Goal: Information Seeking & Learning: Understand process/instructions

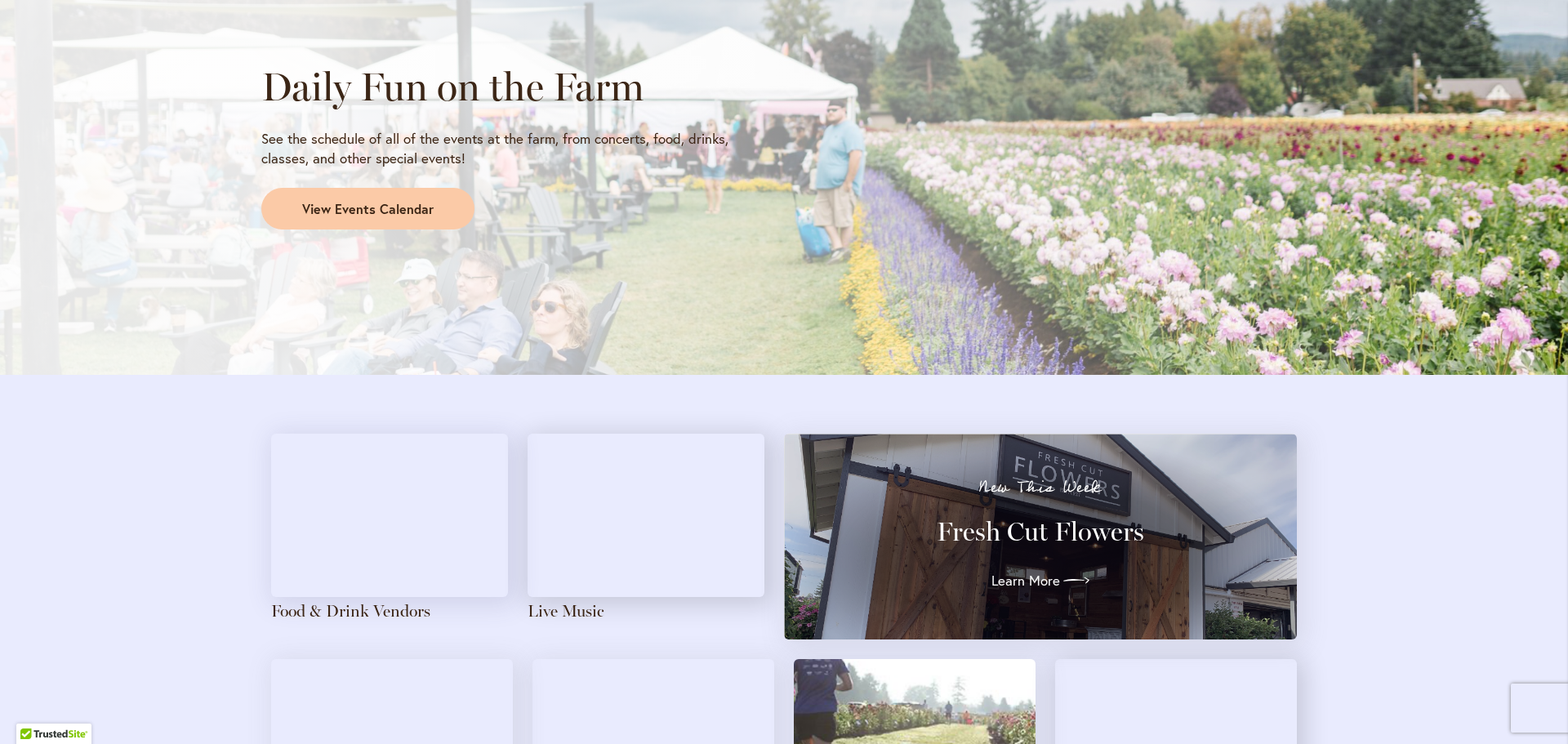
scroll to position [1389, 0]
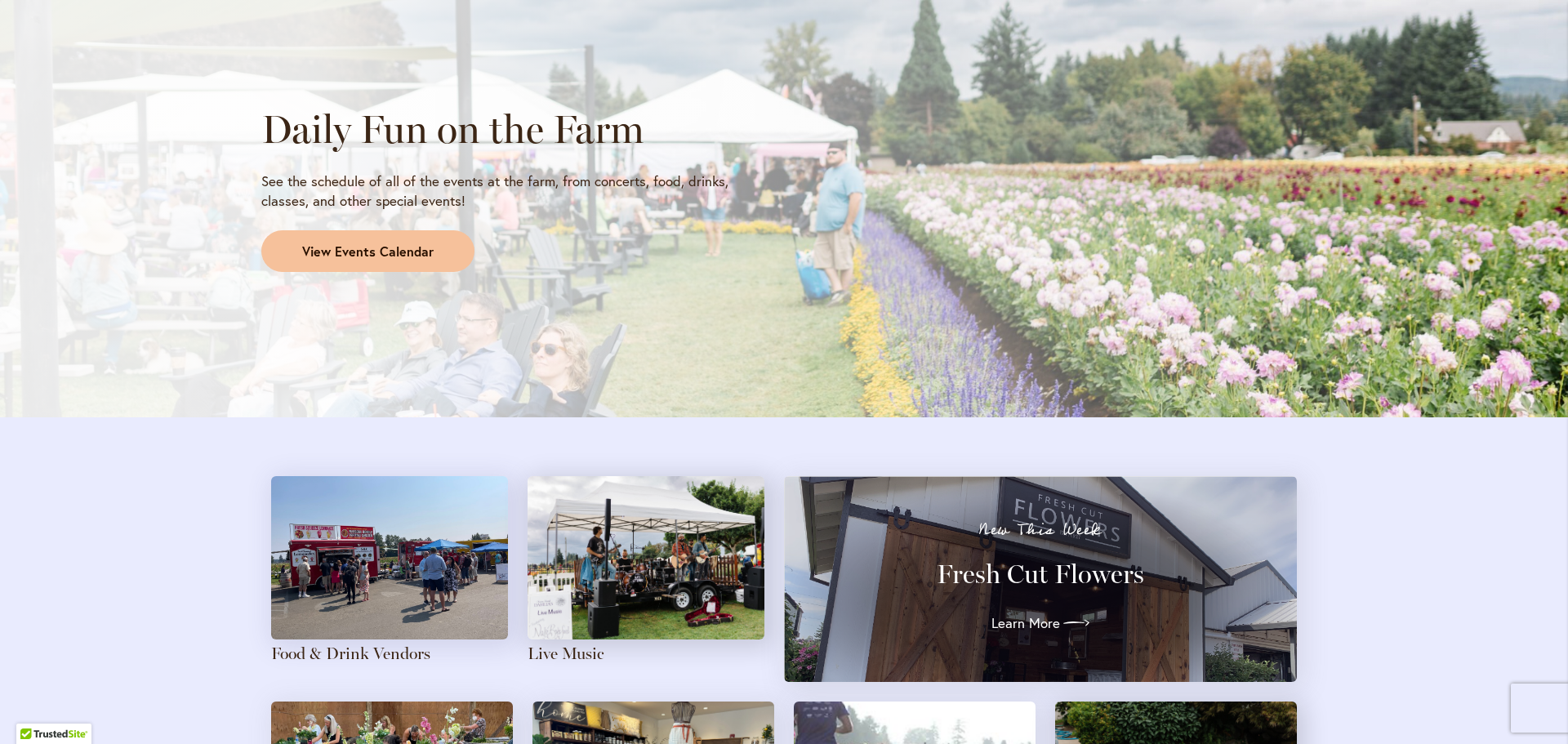
click at [379, 255] on span "View Events Calendar" at bounding box center [368, 252] width 131 height 19
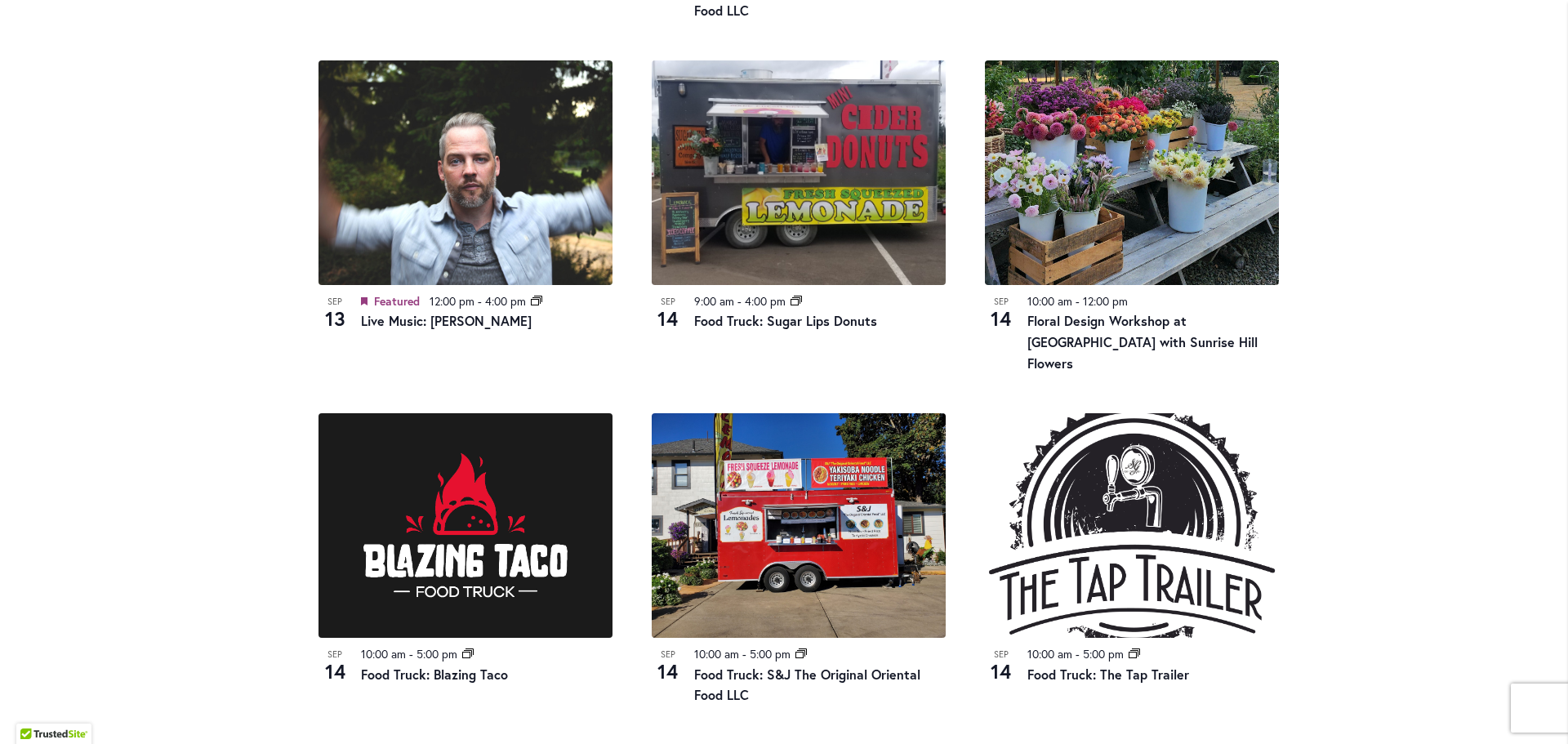
scroll to position [1716, 0]
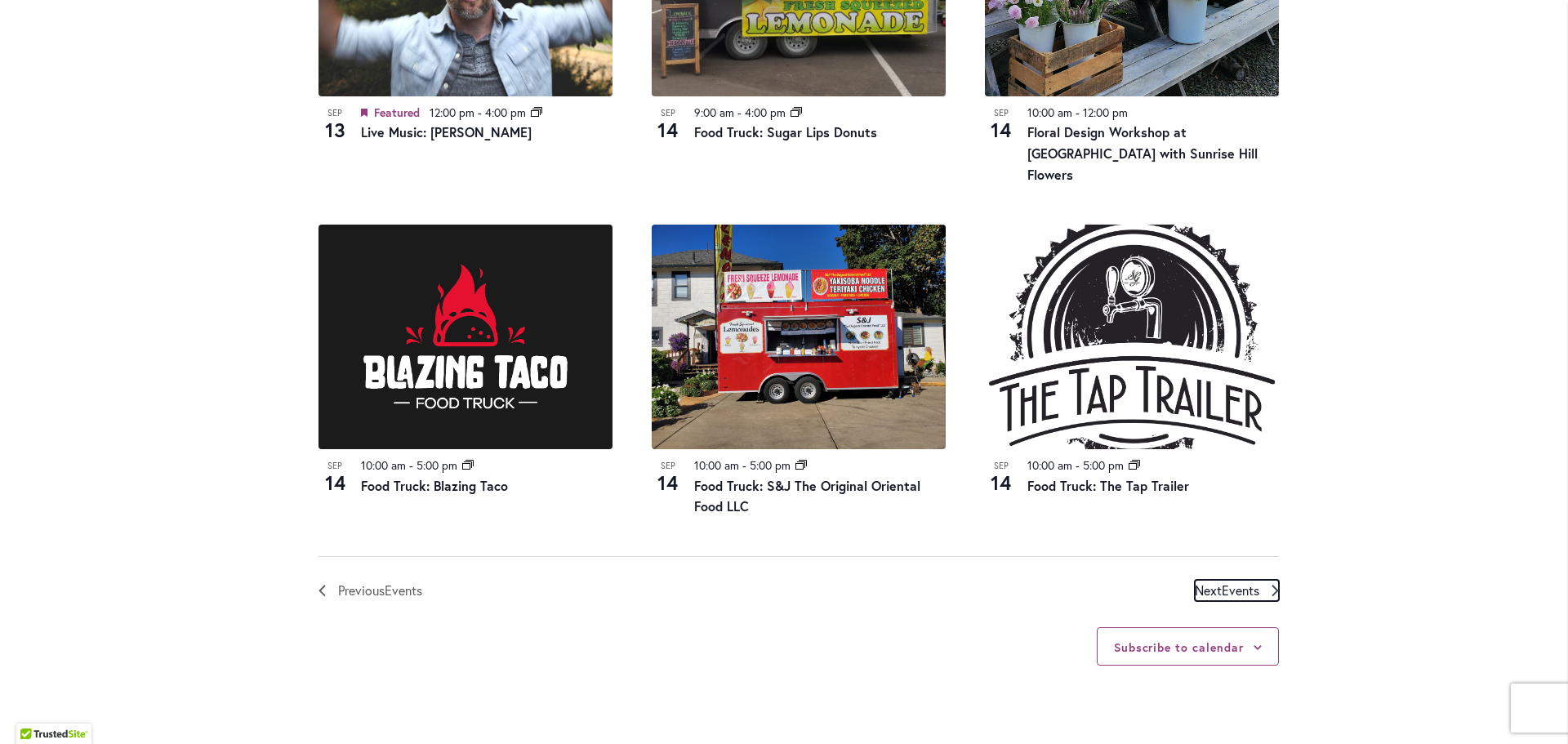
click at [1229, 581] on span "Events" at bounding box center [1241, 589] width 38 height 17
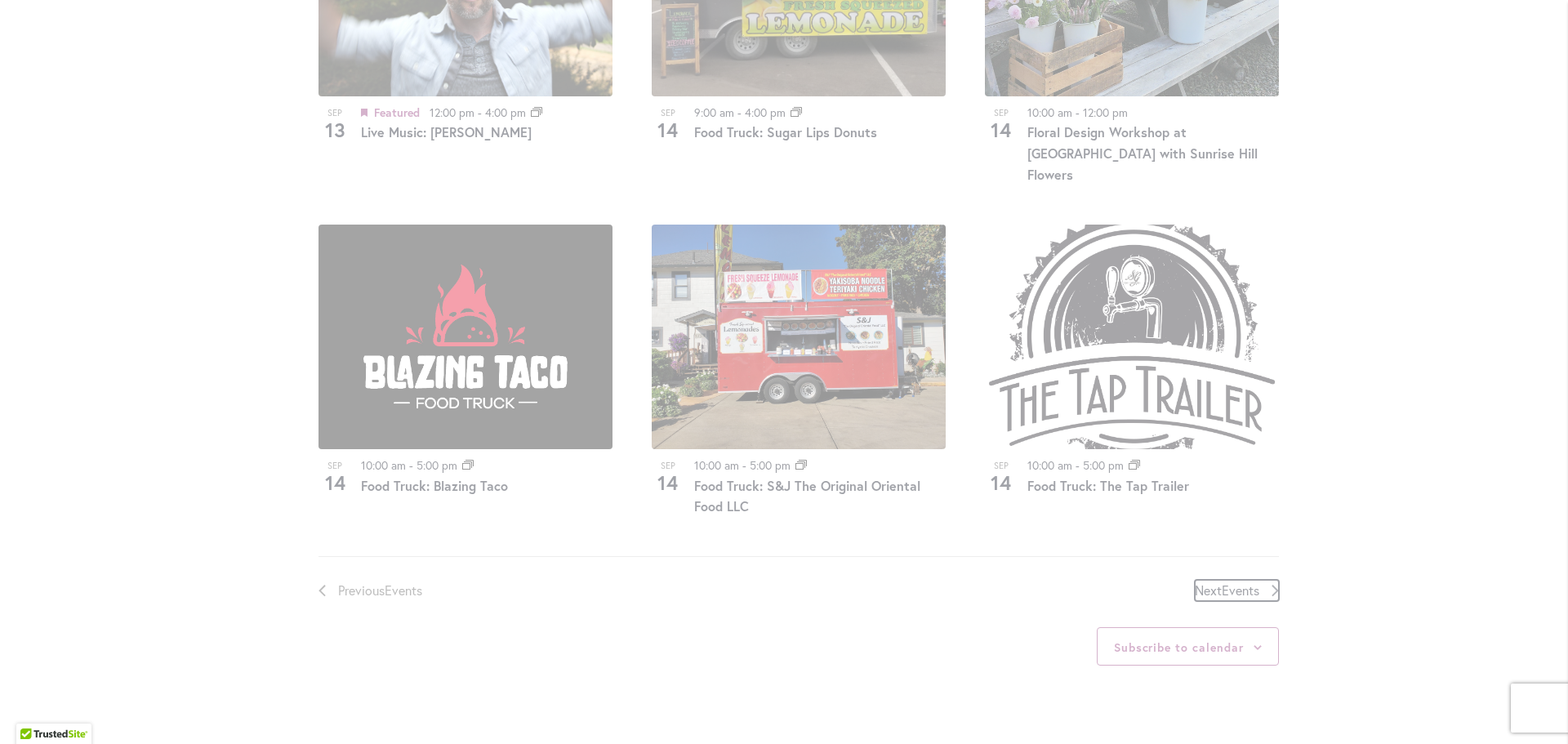
scroll to position [805, 0]
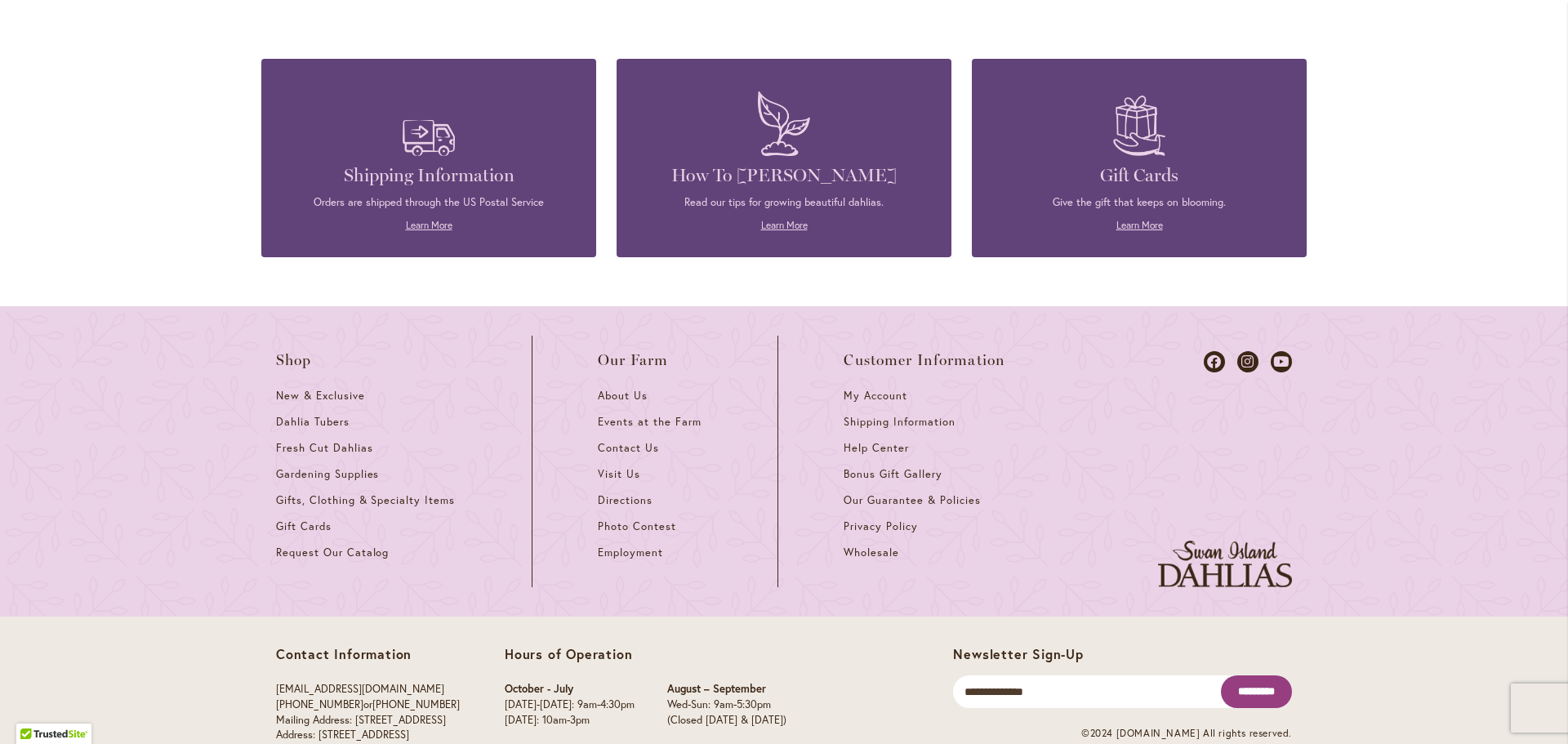
scroll to position [4383, 0]
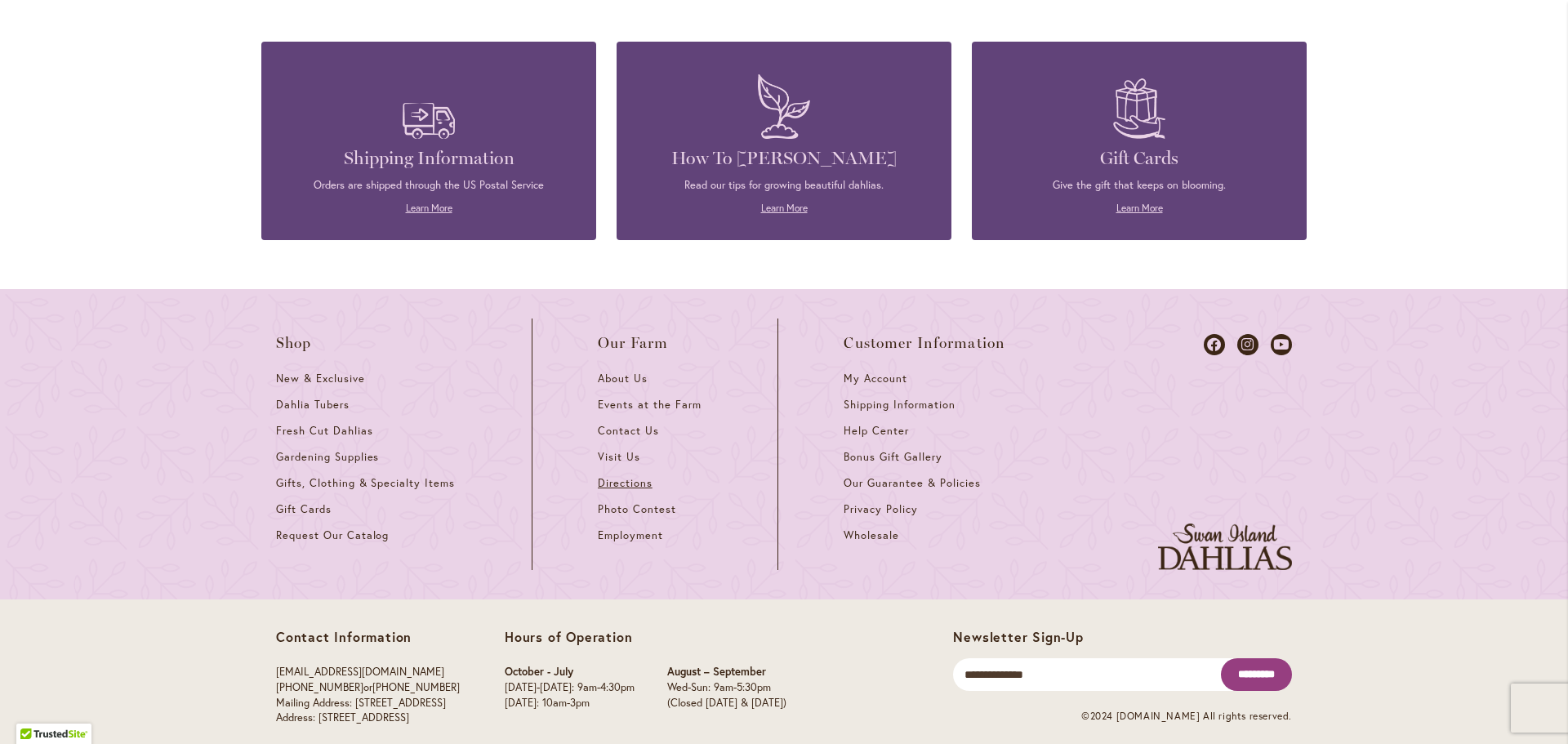
click at [611, 476] on span "Directions" at bounding box center [625, 482] width 55 height 13
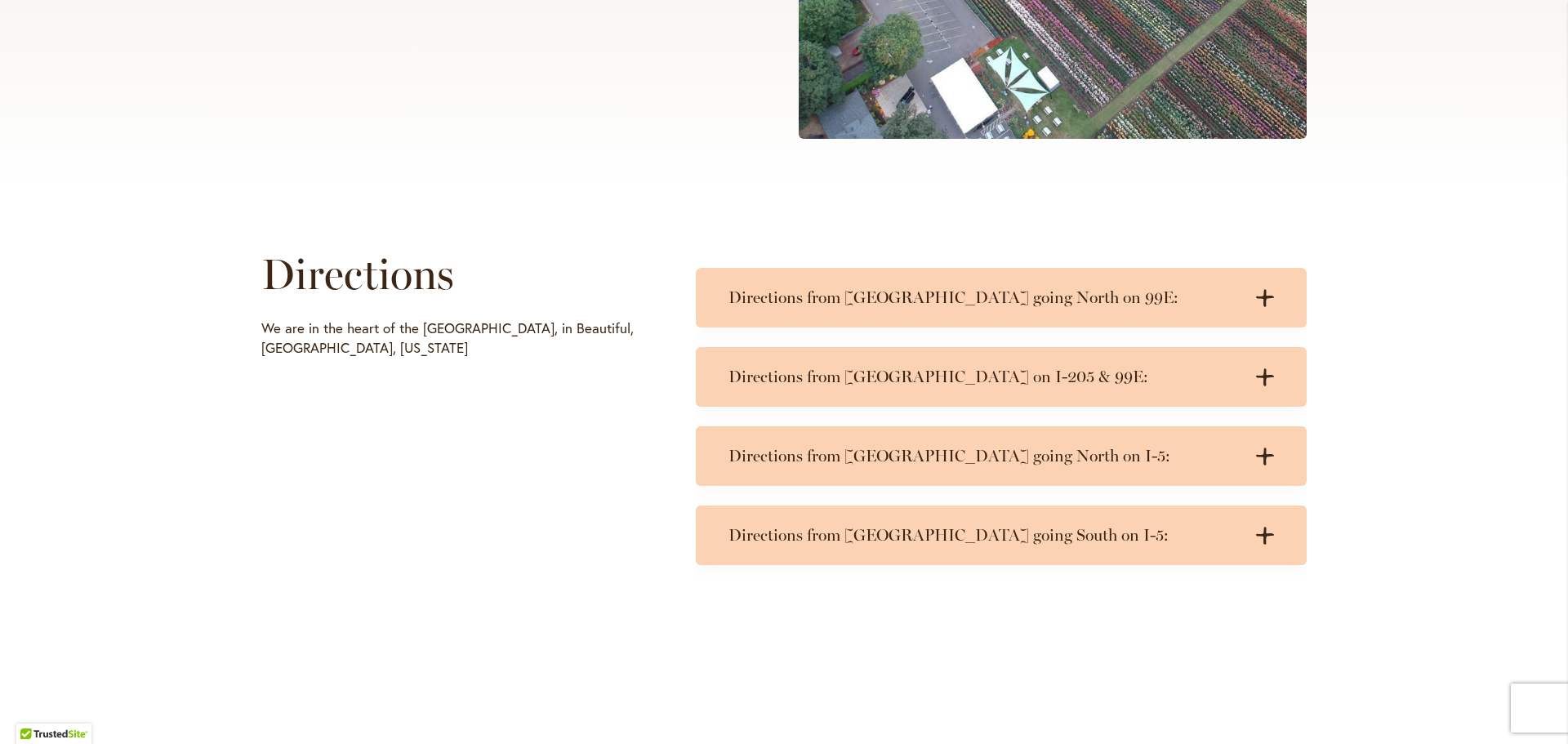
scroll to position [735, 0]
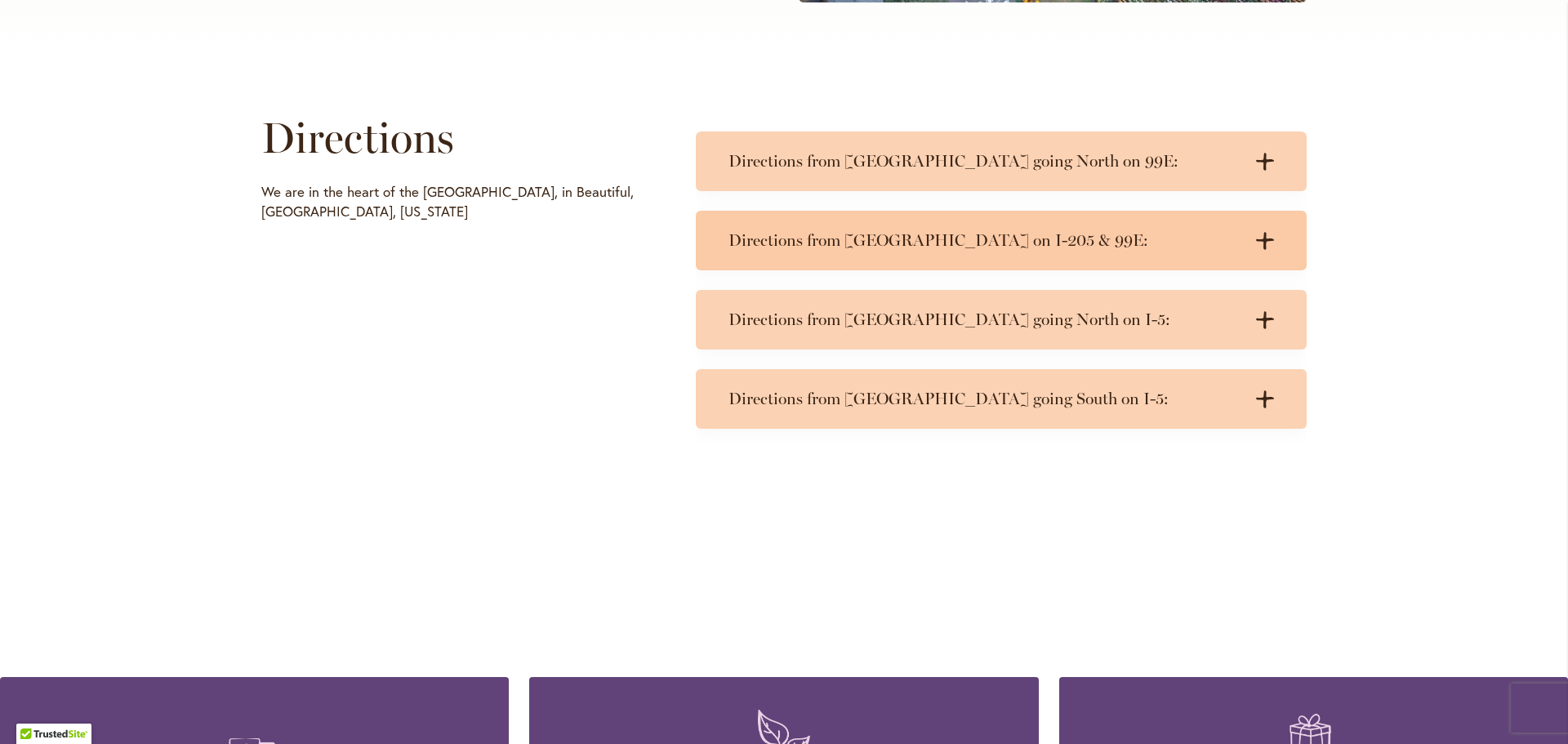
click at [1268, 239] on icon at bounding box center [1265, 240] width 18 height 17
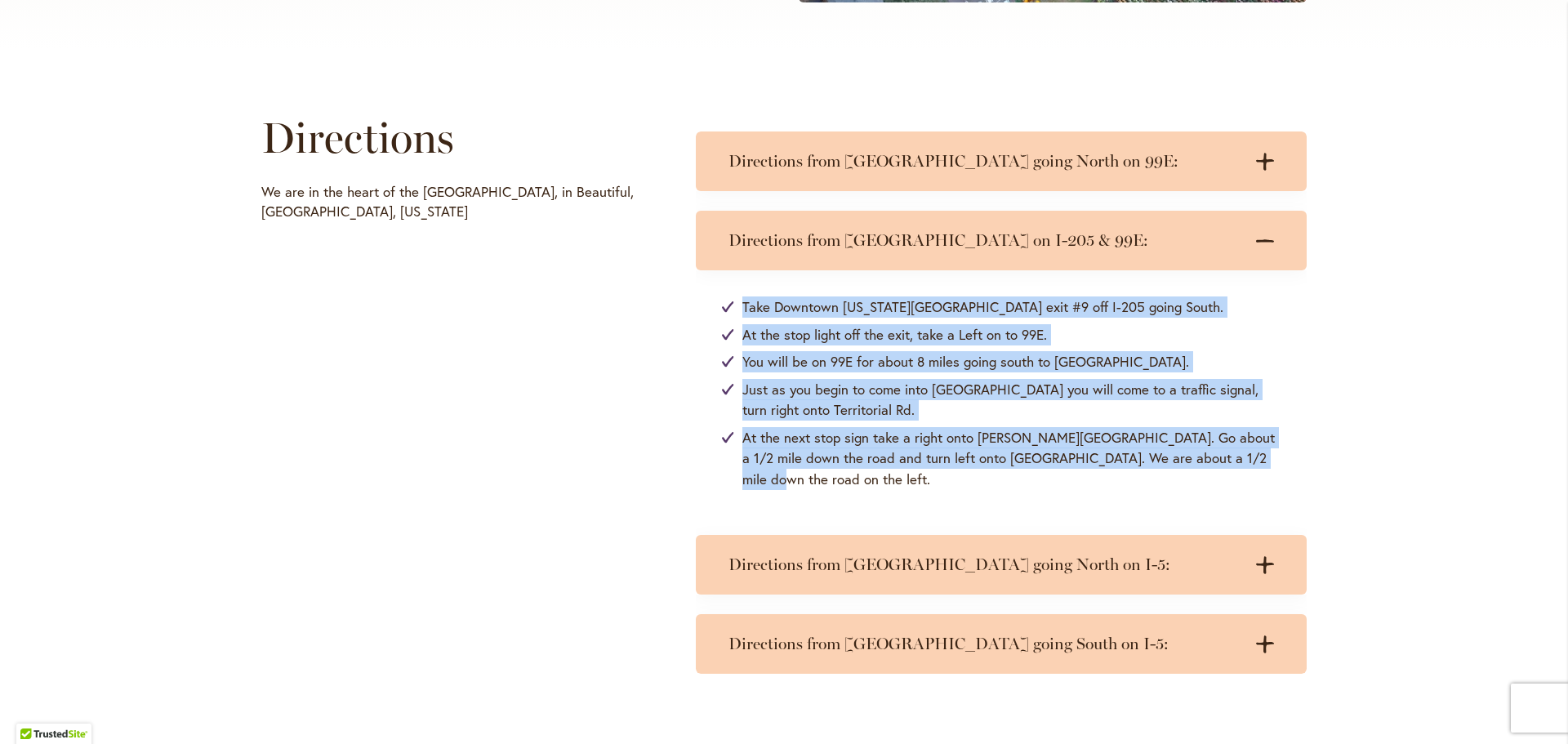
drag, startPoint x: 1276, startPoint y: 464, endPoint x: 708, endPoint y: 316, distance: 587.0
click at [708, 316] on div "Take Downtown Oregon City exit #9 off I-205 going South. At the stop light off …" at bounding box center [1001, 393] width 611 height 245
click at [1218, 348] on ul "Take Downtown Oregon City exit #9 off I-205 going South. At the stop light off …" at bounding box center [1001, 393] width 559 height 193
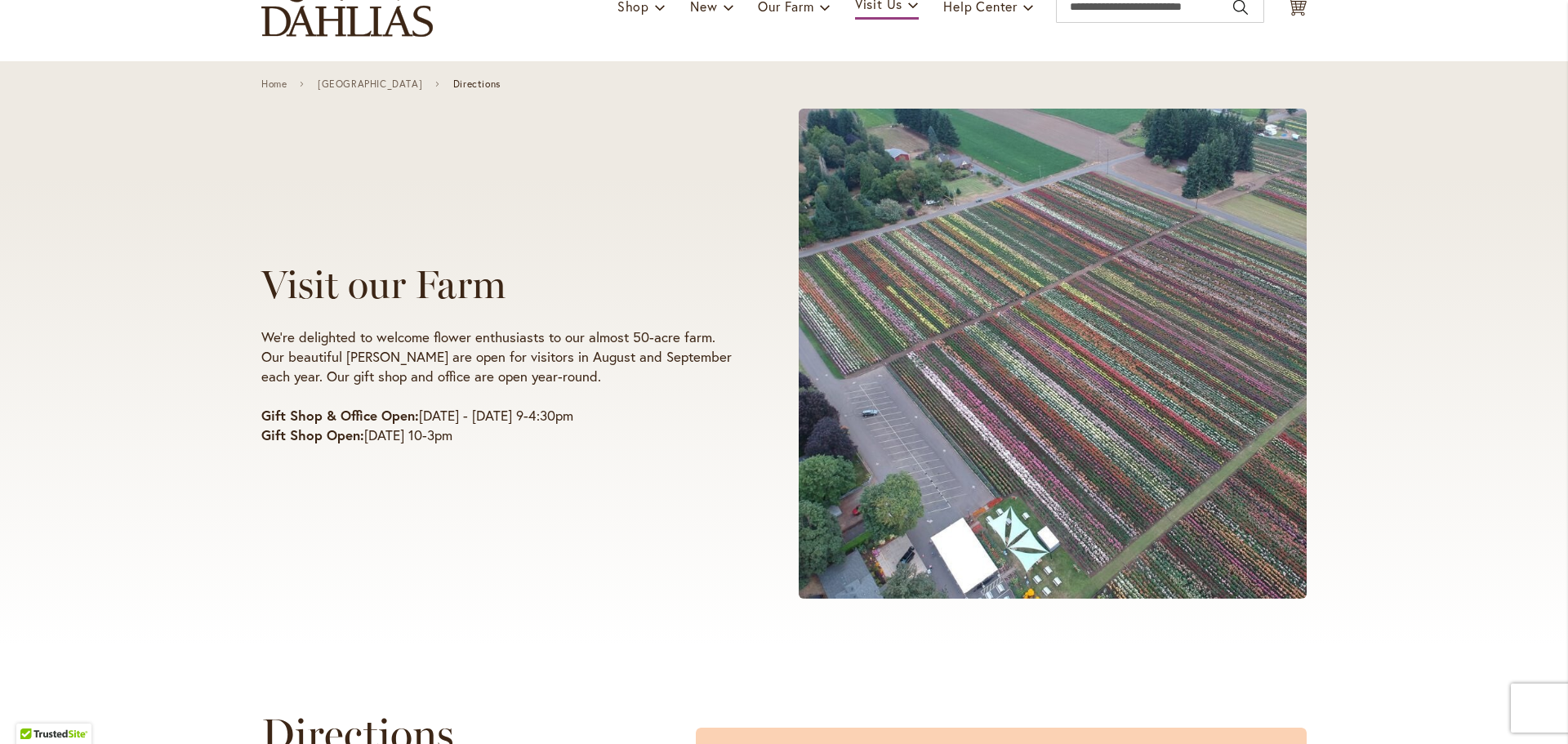
scroll to position [164, 0]
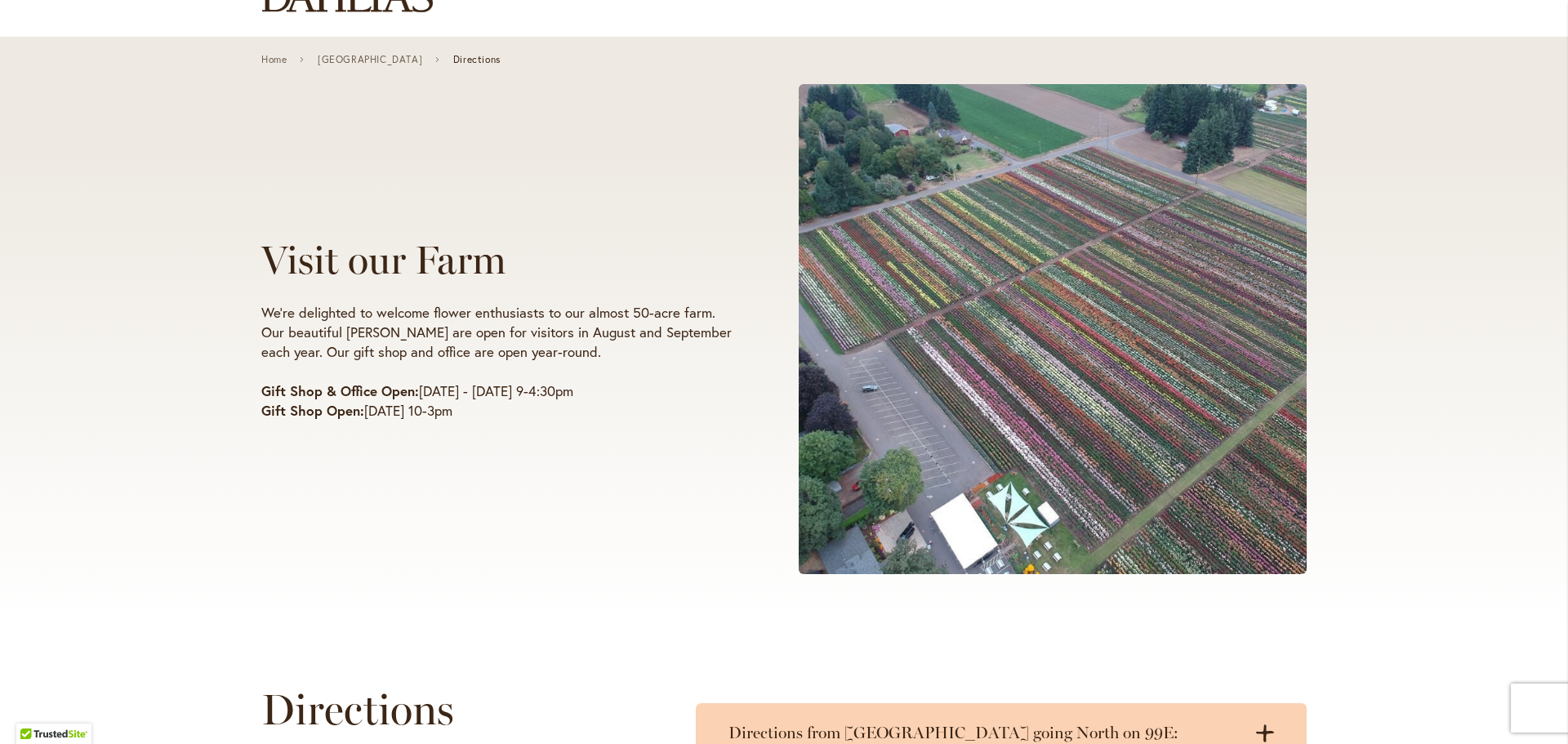
drag, startPoint x: 712, startPoint y: 443, endPoint x: 222, endPoint y: 313, distance: 507.0
click at [222, 313] on div "Visit our Farm We're delighted to welcome flower enthusiasts to our almost 50-a…" at bounding box center [784, 329] width 1568 height 585
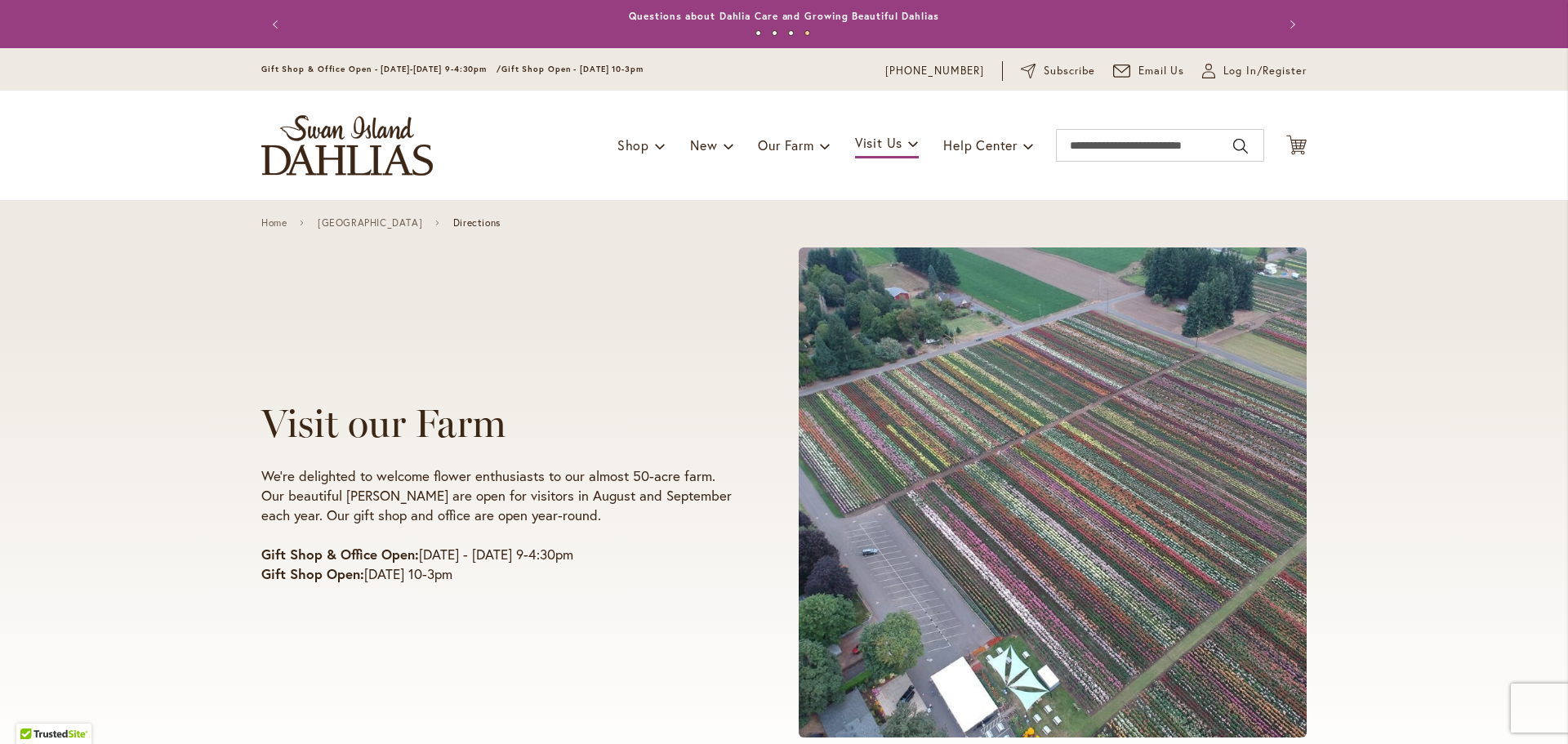
click at [634, 342] on div "Visit our Farm We're delighted to welcome flower enthusiasts to our almost 50-a…" at bounding box center [784, 492] width 1045 height 519
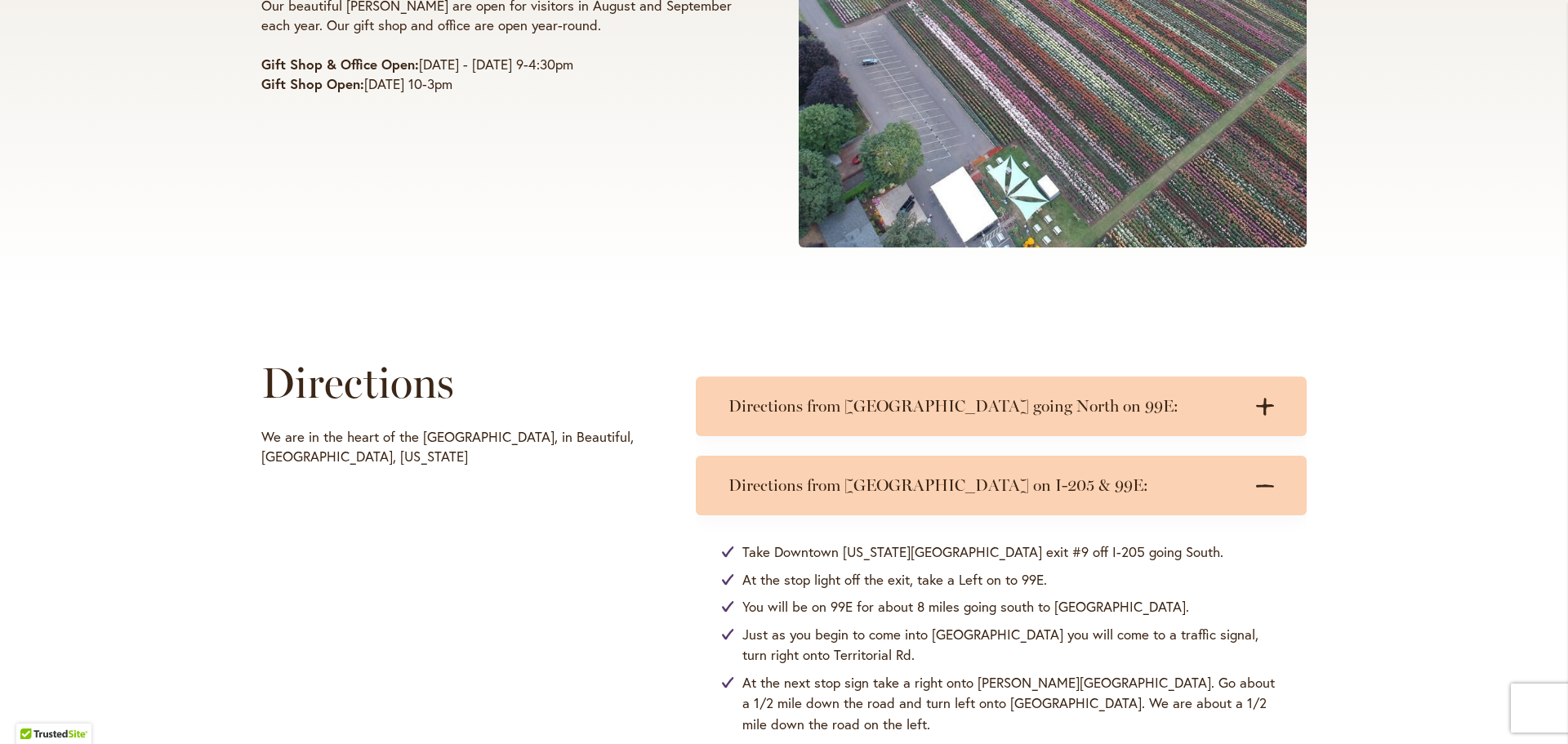
scroll to position [572, 0]
